Goal: Complete application form

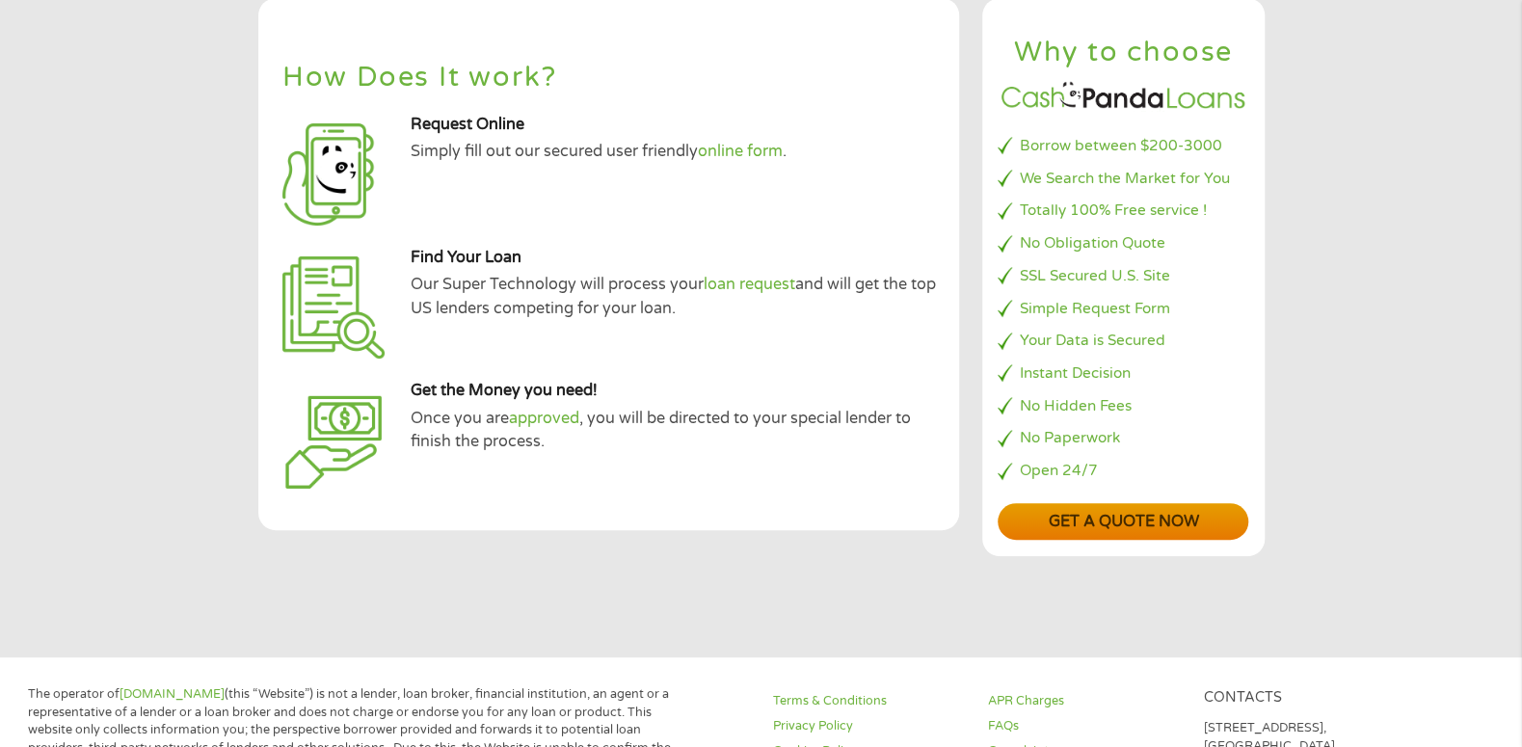
scroll to position [193, 0]
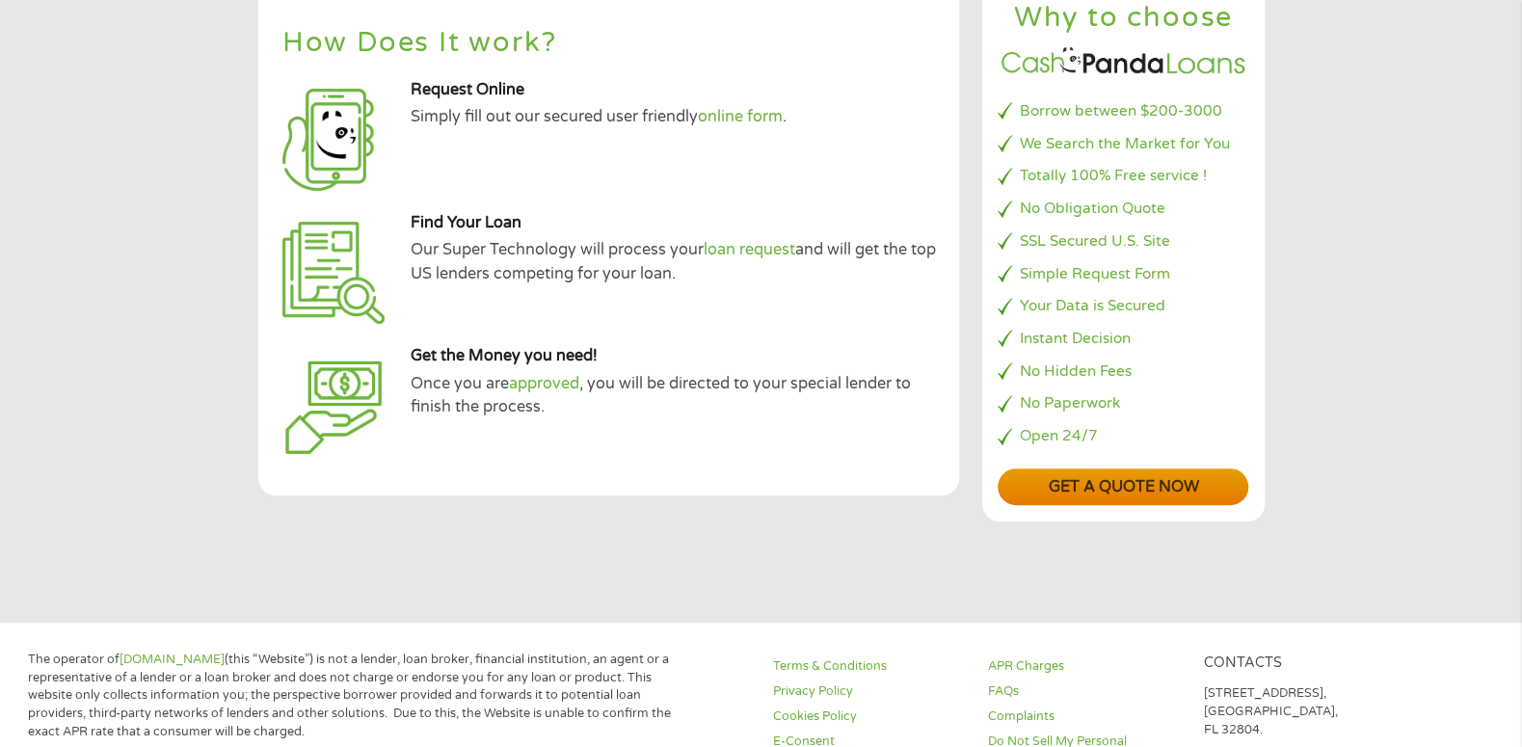
click at [1159, 481] on link "Get a quote now" at bounding box center [1123, 487] width 251 height 38
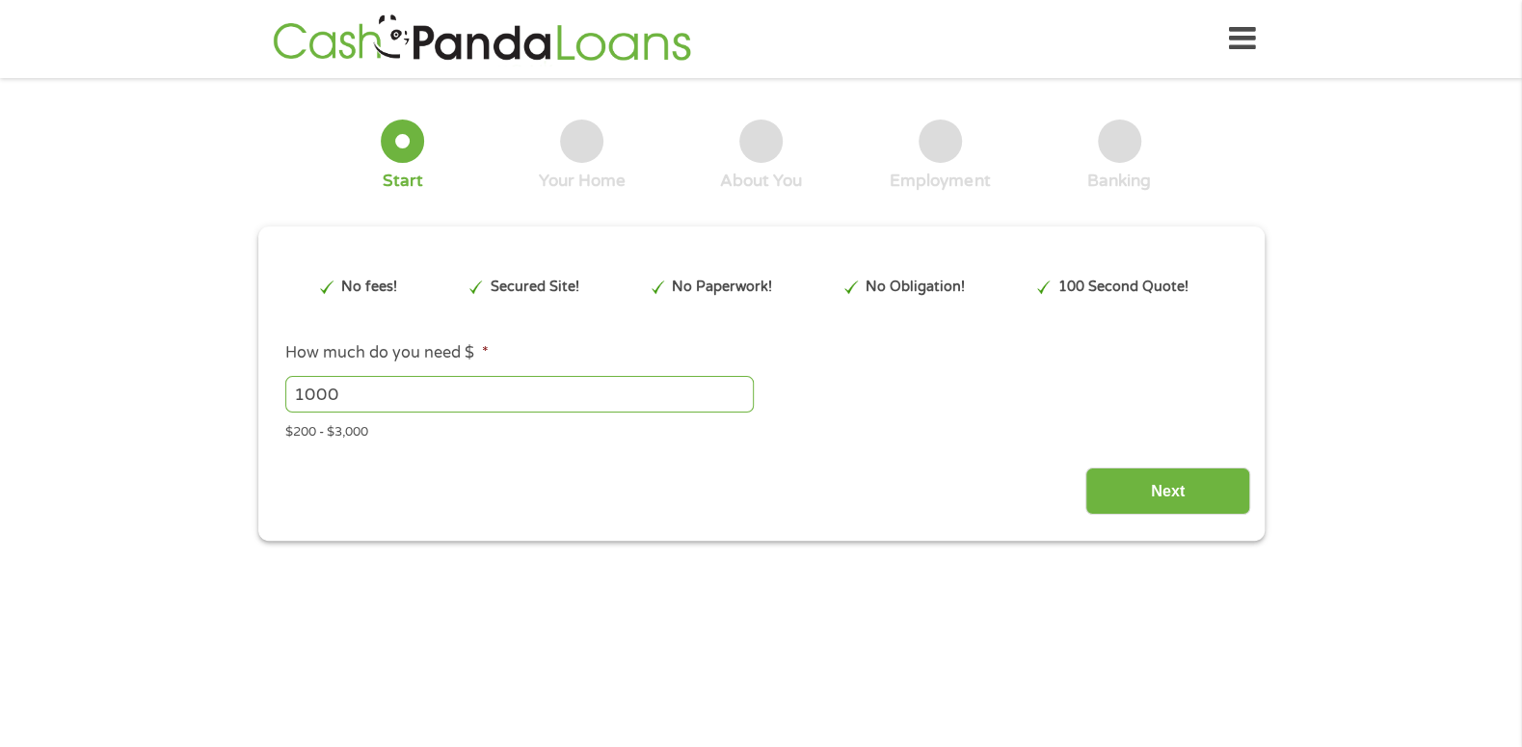
drag, startPoint x: 642, startPoint y: 365, endPoint x: 630, endPoint y: 365, distance: 11.6
click at [631, 365] on li "How much do you need $ * 1000 Please enter a number from 200 to 3000 . $200 - $…" at bounding box center [761, 391] width 978 height 100
click at [689, 391] on input "1000" at bounding box center [519, 394] width 468 height 37
click at [738, 387] on input "1001" at bounding box center [519, 394] width 468 height 37
click at [738, 387] on input "1002" at bounding box center [519, 394] width 468 height 37
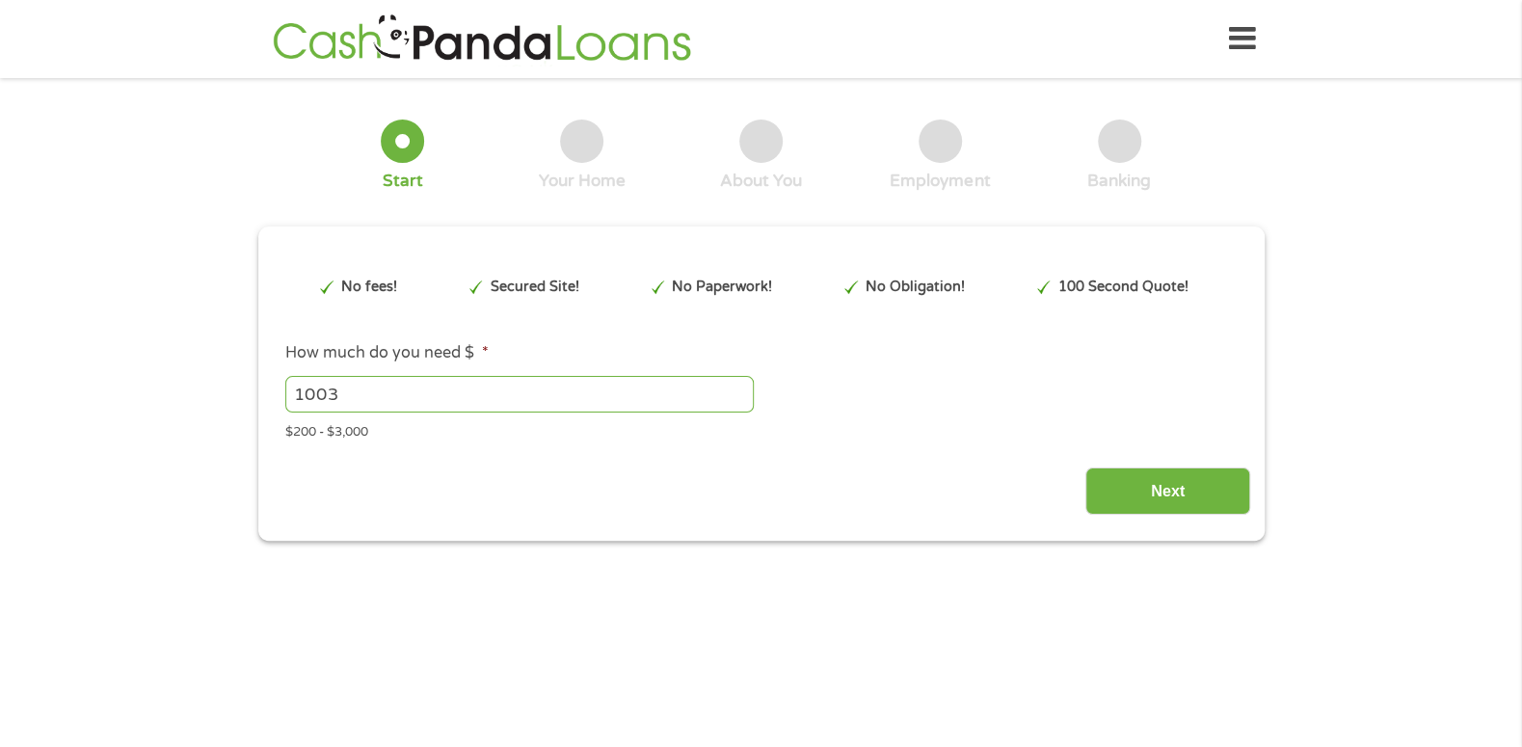
click at [738, 387] on input "1003" at bounding box center [519, 394] width 468 height 37
click at [738, 387] on input "1004" at bounding box center [519, 394] width 468 height 37
drag, startPoint x: 471, startPoint y: 376, endPoint x: -123, endPoint y: 331, distance: 596.5
type input "3000"
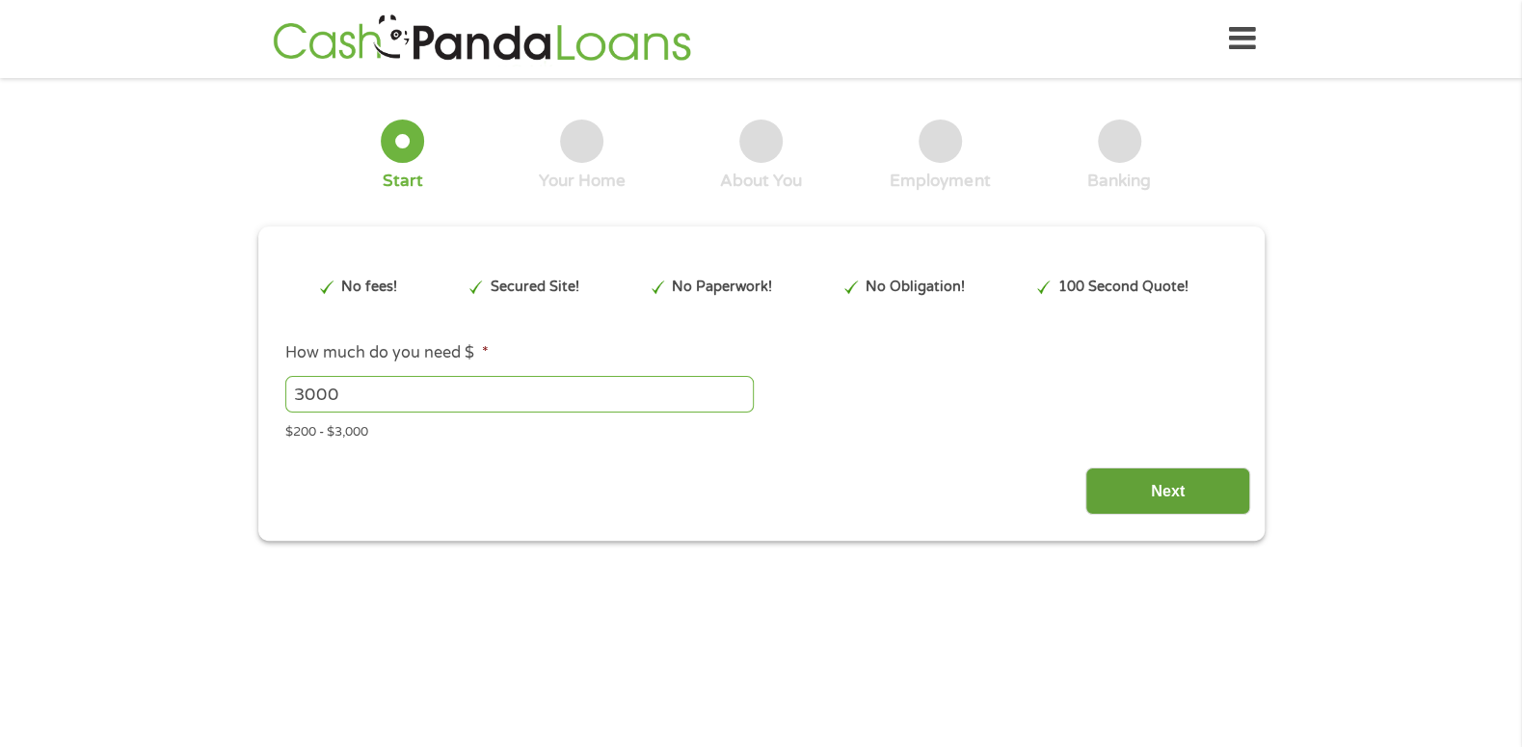
click at [1169, 493] on input "Next" at bounding box center [1167, 491] width 165 height 47
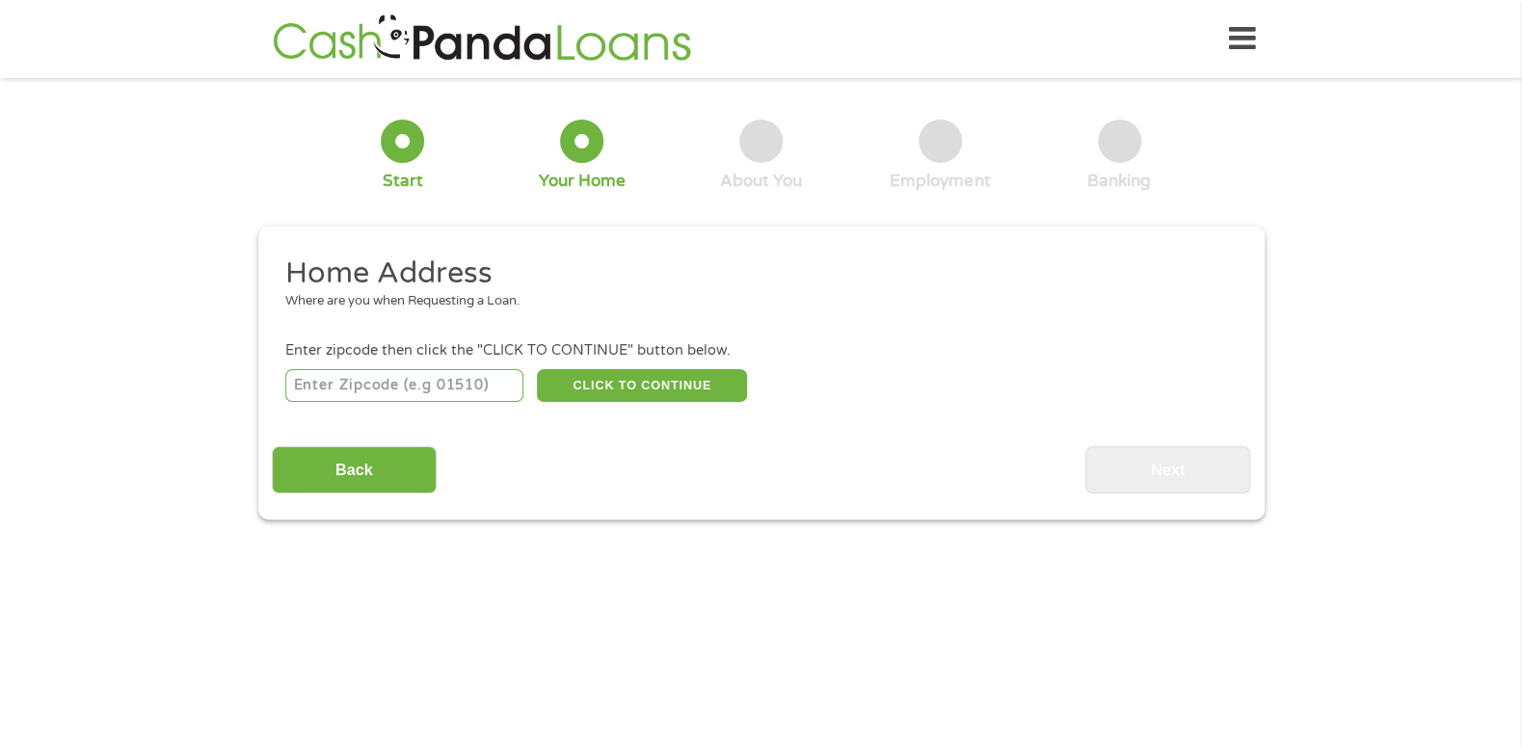
click at [343, 386] on input "number" at bounding box center [404, 385] width 238 height 33
type input "21874"
click at [636, 381] on button "CLICK TO CONTINUE" at bounding box center [642, 385] width 210 height 33
type input "21874"
type input "Willards"
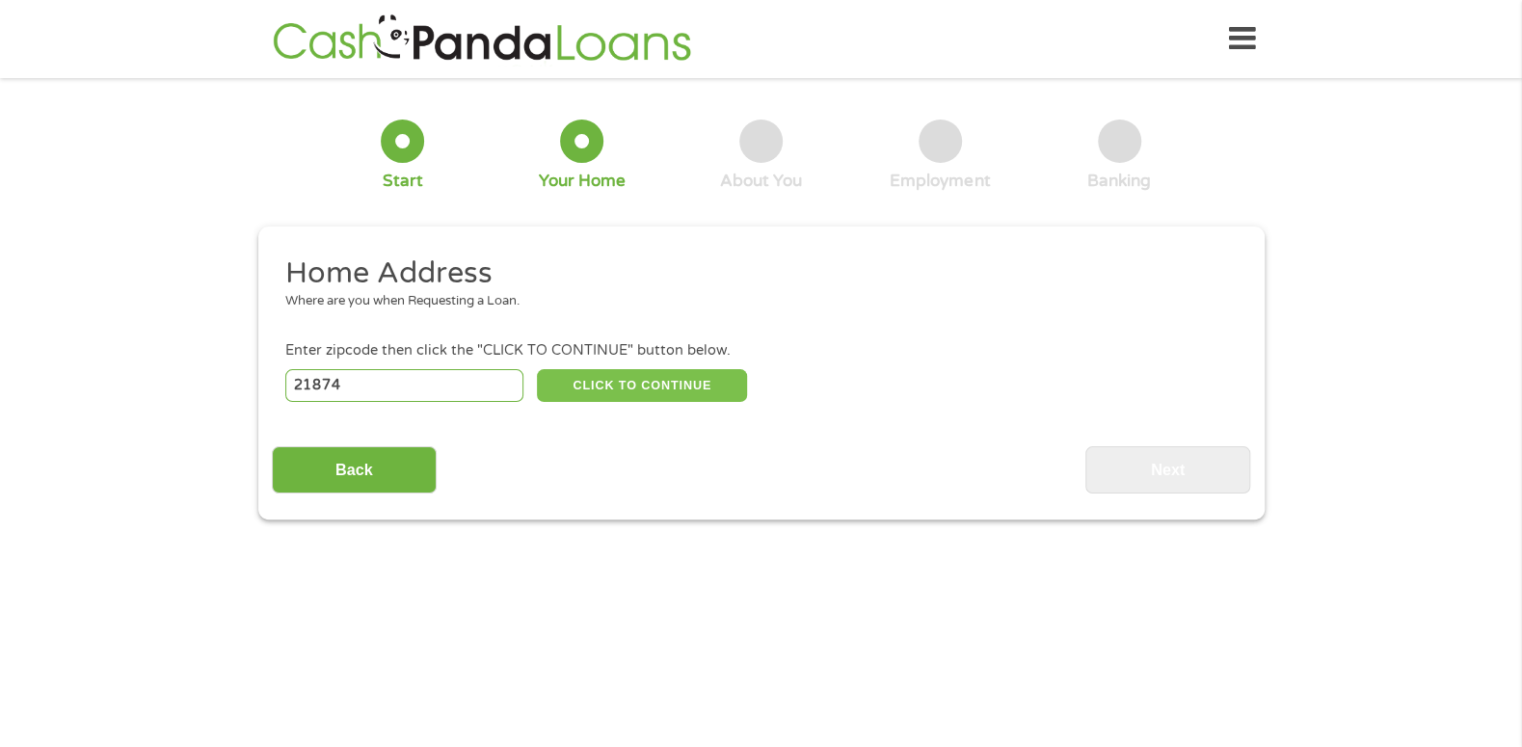
select select "[US_STATE]"
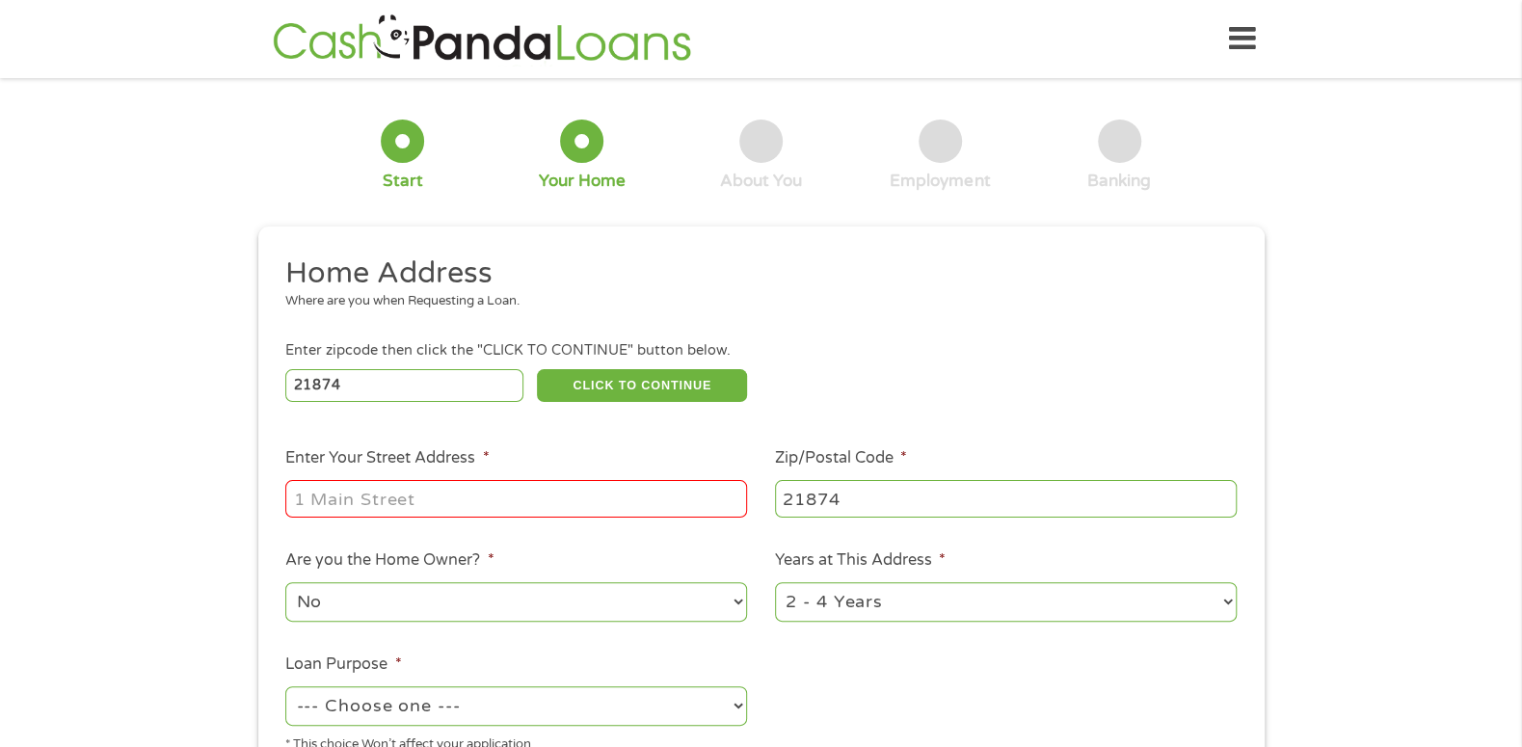
click at [502, 500] on input "Enter Your Street Address *" at bounding box center [516, 498] width 462 height 37
type input "[STREET_ADDRESS]"
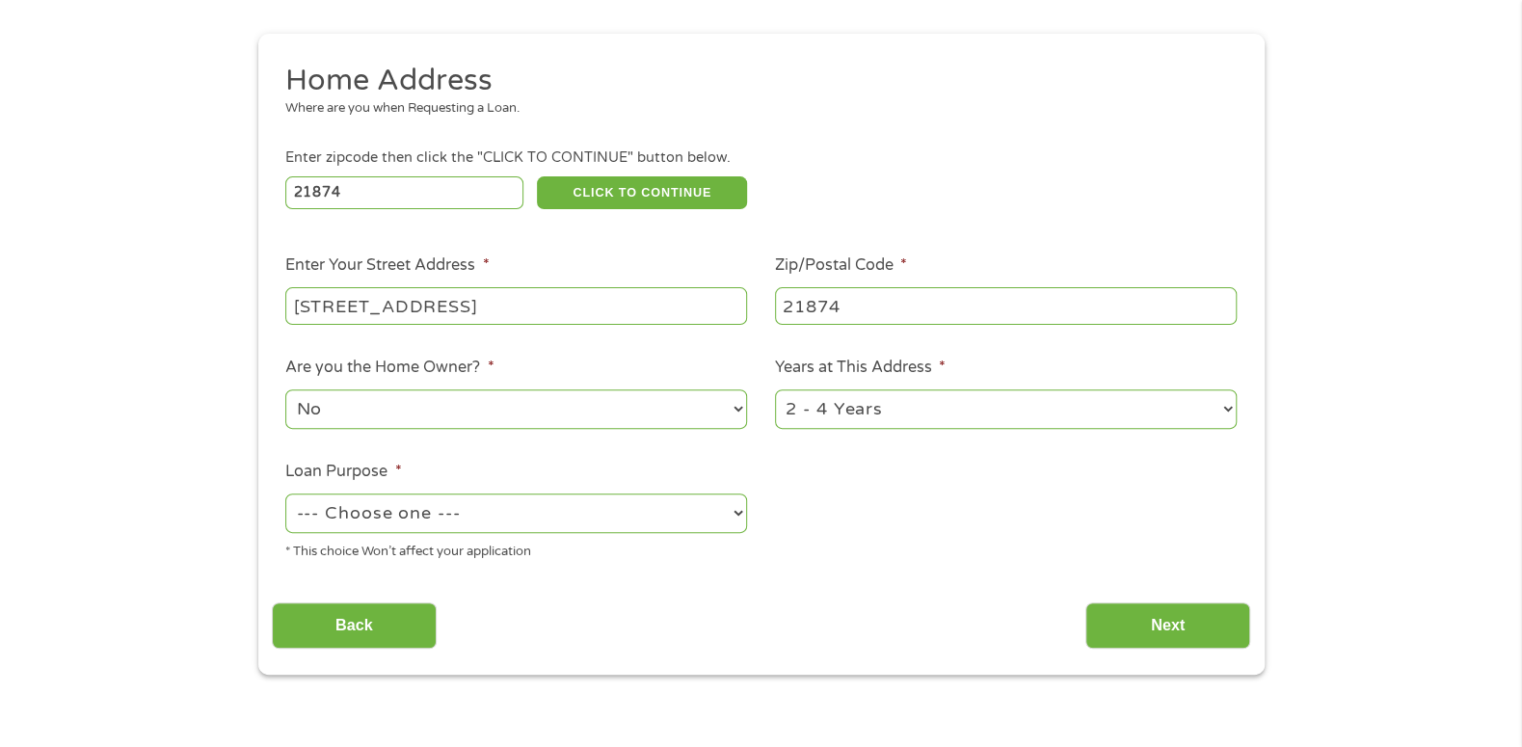
click at [446, 406] on select "No Yes" at bounding box center [516, 409] width 462 height 40
select select "yes"
click at [285, 391] on select "No Yes" at bounding box center [516, 409] width 462 height 40
click at [846, 402] on select "1 Year or less 1 - 2 Years 2 - 4 Years Over 4 Years" at bounding box center [1006, 409] width 462 height 40
select select "60months"
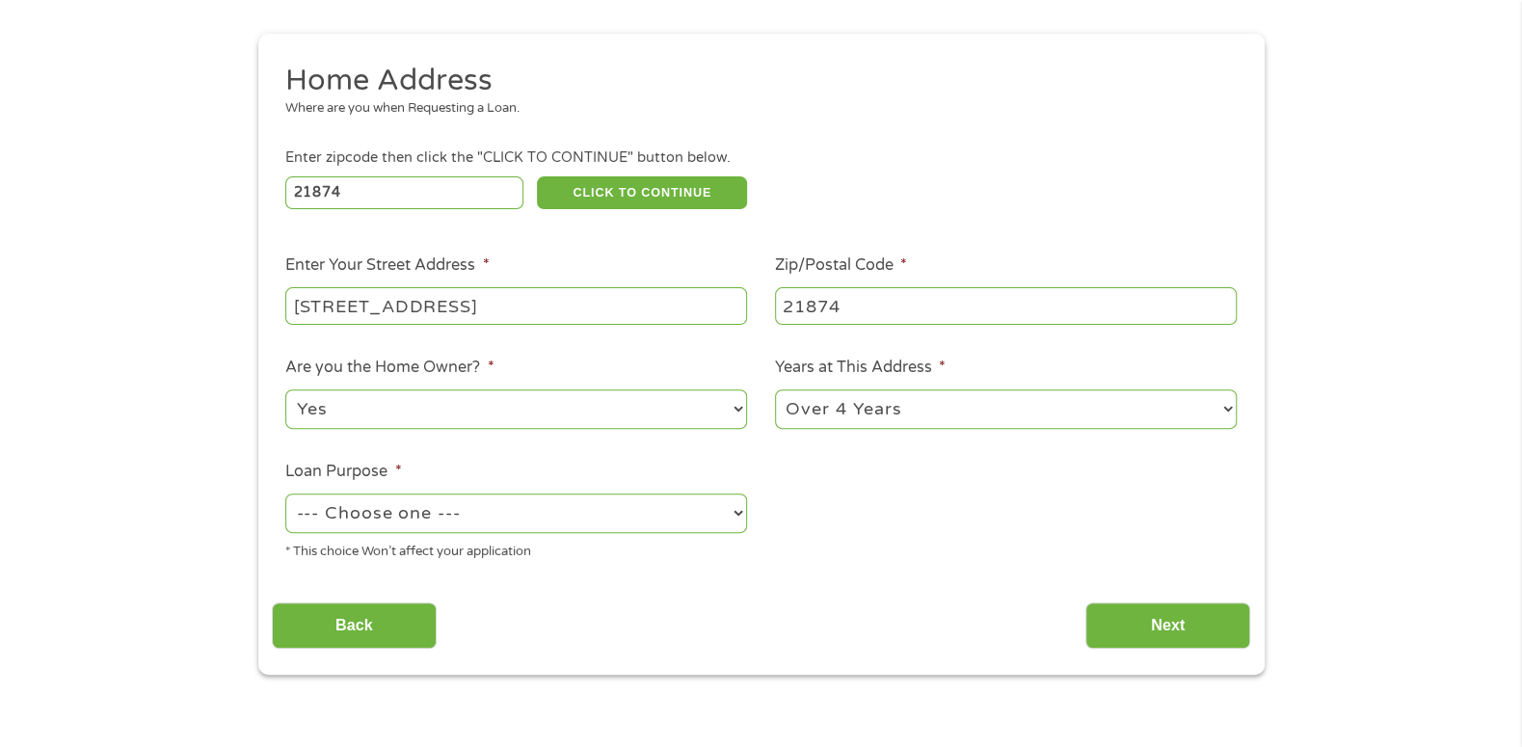
click at [775, 391] on select "1 Year or less 1 - 2 Years 2 - 4 Years Over 4 Years" at bounding box center [1006, 409] width 462 height 40
click at [496, 504] on select "--- Choose one --- Pay Bills Debt Consolidation Home Improvement Major Purchase…" at bounding box center [516, 514] width 462 height 40
select select "debtconsolidation"
click at [285, 495] on select "--- Choose one --- Pay Bills Debt Consolidation Home Improvement Major Purchase…" at bounding box center [516, 514] width 462 height 40
click at [1192, 620] on input "Next" at bounding box center [1167, 625] width 165 height 47
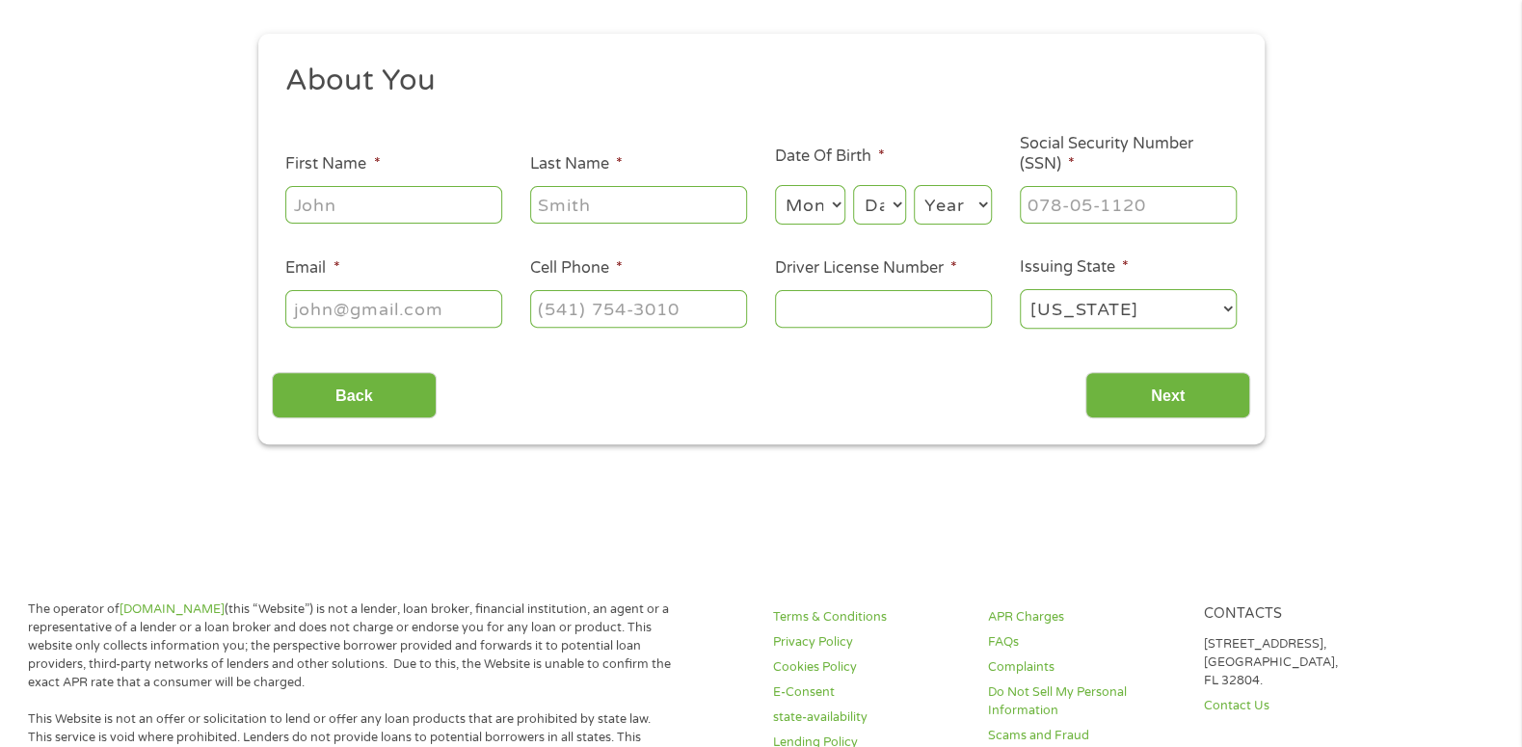
scroll to position [0, 0]
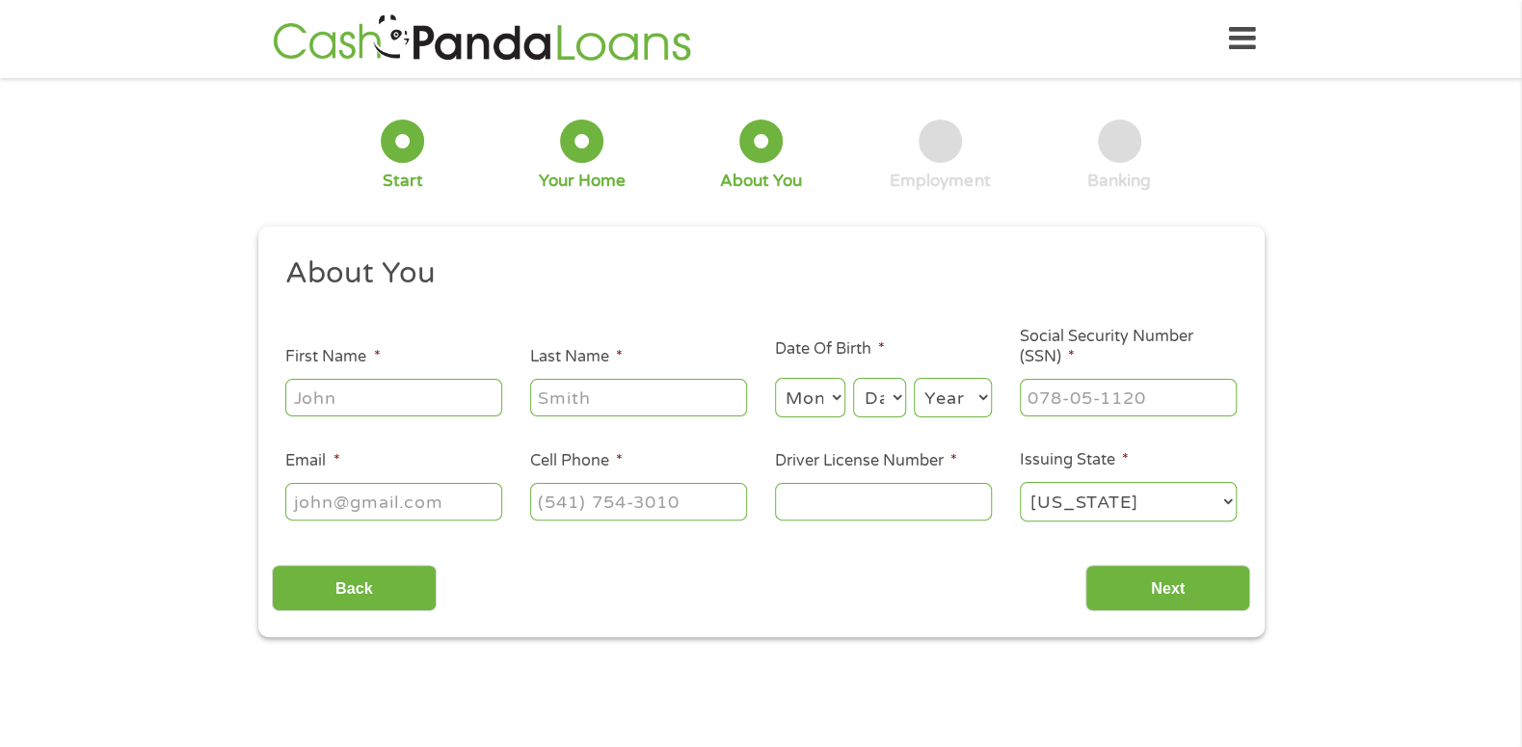
click at [296, 396] on input "First Name *" at bounding box center [393, 397] width 217 height 37
type input "[PERSON_NAME]"
select select "1"
select select "28"
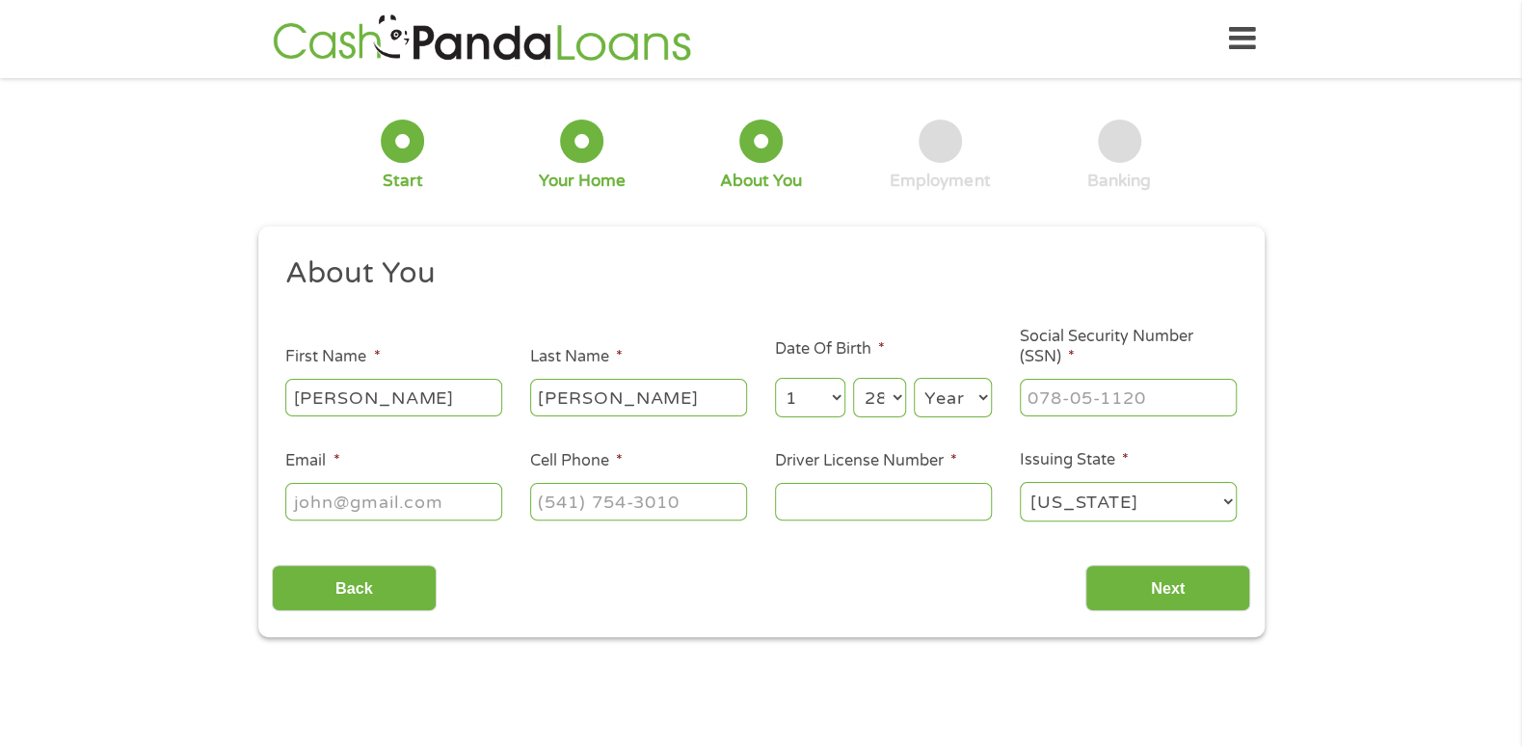
select select "1977"
type input "[PERSON_NAME][EMAIL_ADDRESS][PERSON_NAME][DOMAIN_NAME]"
type input "[PHONE_NUMBER]"
drag, startPoint x: 296, startPoint y: 498, endPoint x: 870, endPoint y: 549, distance: 576.8
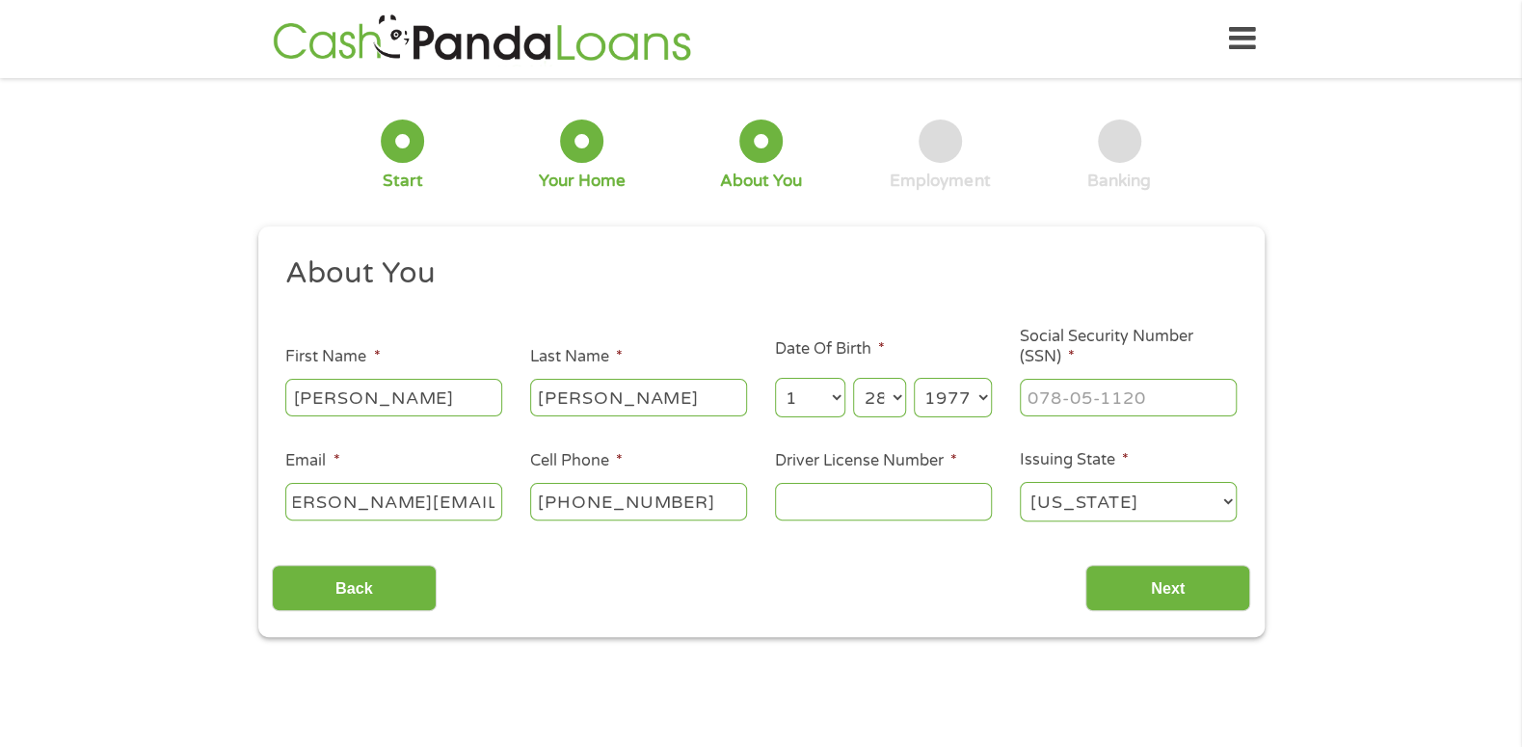
click at [870, 549] on div "About You This field is hidden when viewing the form Title * --- Choose one ---…" at bounding box center [761, 433] width 978 height 358
type input "[EMAIL_ADDRESS][DOMAIN_NAME]"
type input "[PERSON_NAME]"
type input "___-__-____"
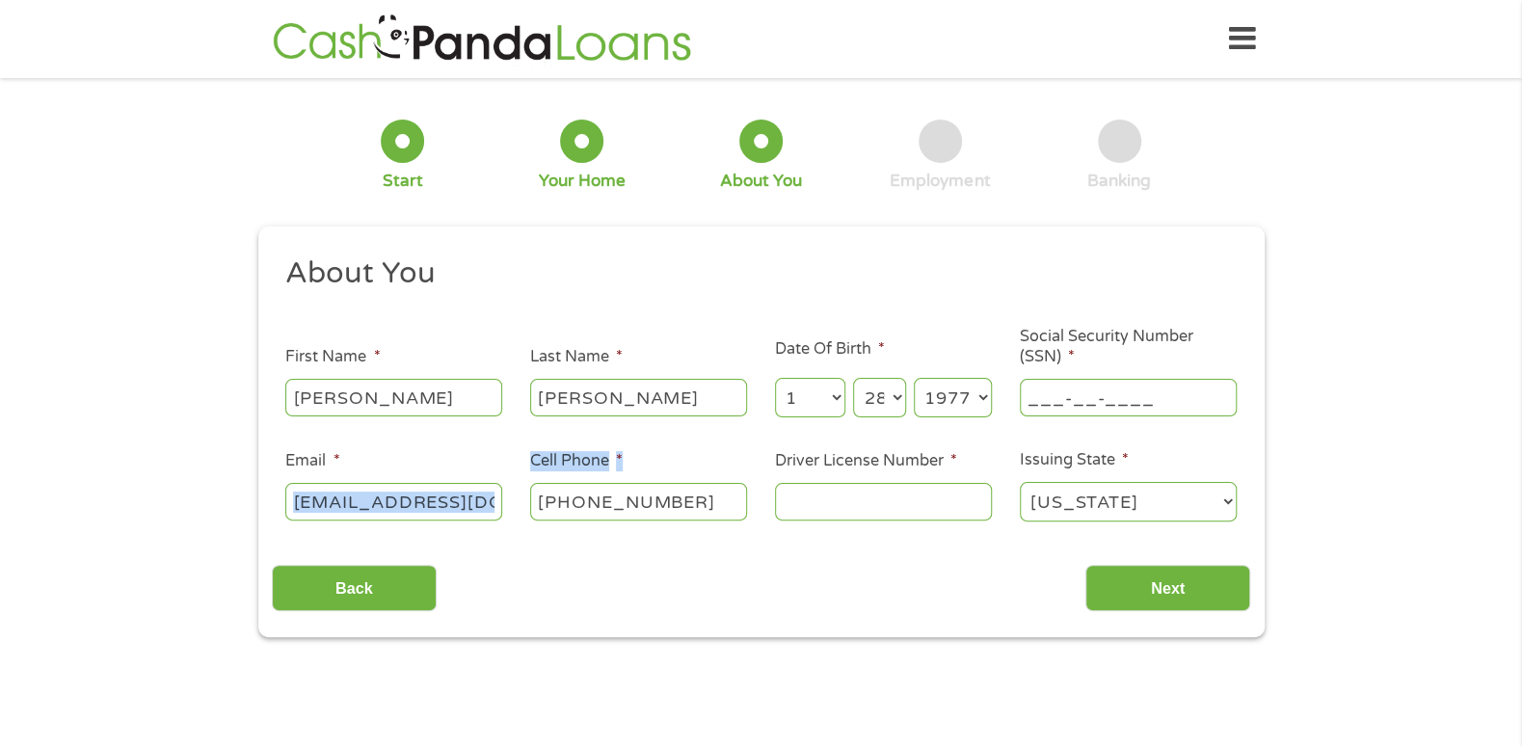
drag, startPoint x: 470, startPoint y: 472, endPoint x: 400, endPoint y: 468, distance: 70.5
click at [400, 468] on ul "About You This field is hidden when viewing the form Title * --- Choose one ---…" at bounding box center [761, 396] width 978 height 284
click at [697, 503] on div "[PHONE_NUMBER]" at bounding box center [638, 502] width 217 height 44
click at [673, 500] on input "[PHONE_NUMBER]" at bounding box center [638, 501] width 217 height 37
drag, startPoint x: 676, startPoint y: 496, endPoint x: 350, endPoint y: 456, distance: 328.3
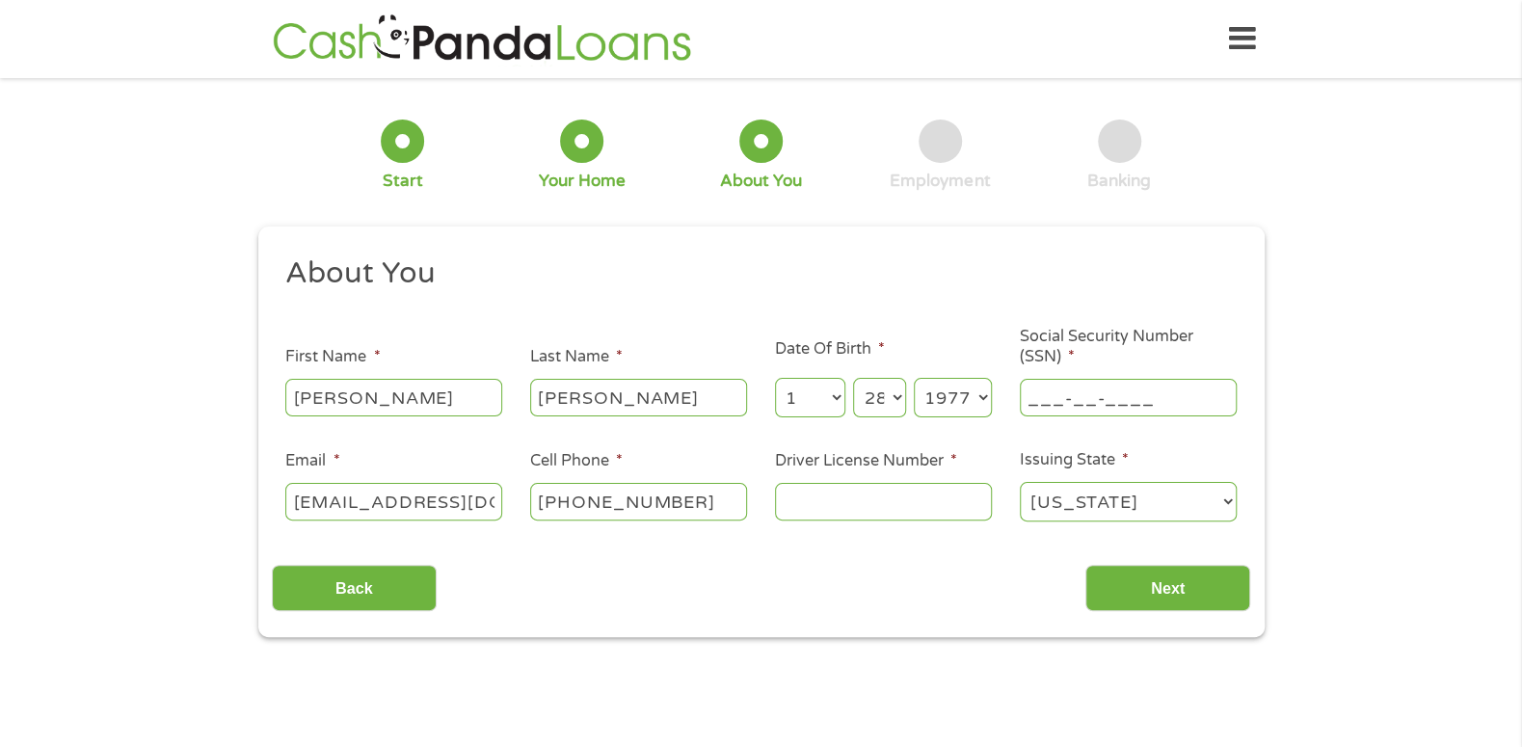
click at [360, 461] on ul "About You This field is hidden when viewing the form Title * --- Choose one ---…" at bounding box center [761, 396] width 978 height 284
type input "[PHONE_NUMBER]"
